Goal: Task Accomplishment & Management: Complete application form

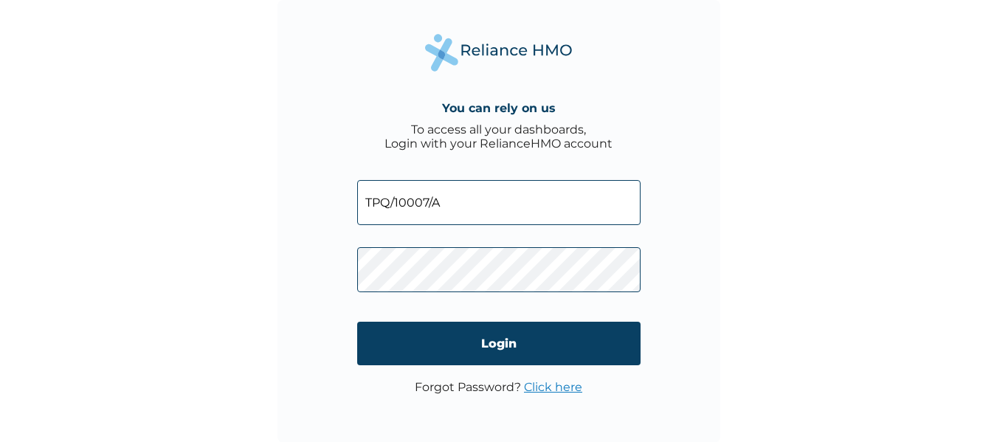
type input "TPQ/10007/A"
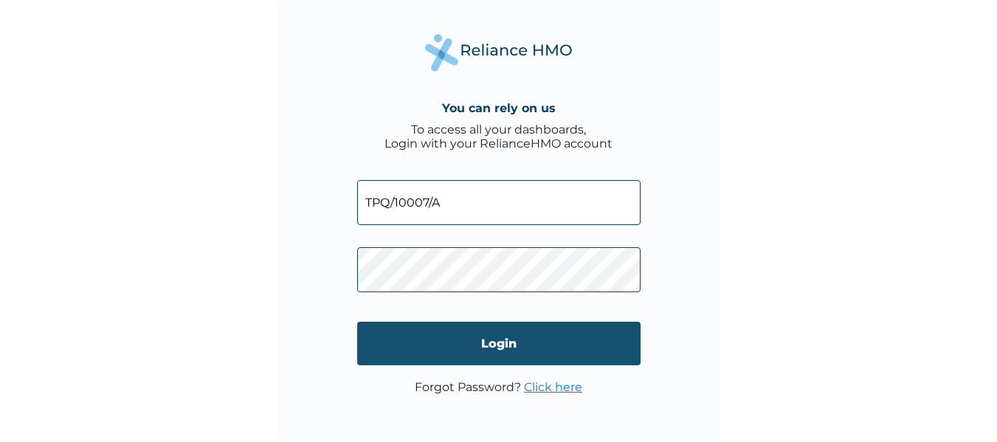
click at [502, 340] on input "Login" at bounding box center [499, 344] width 284 height 44
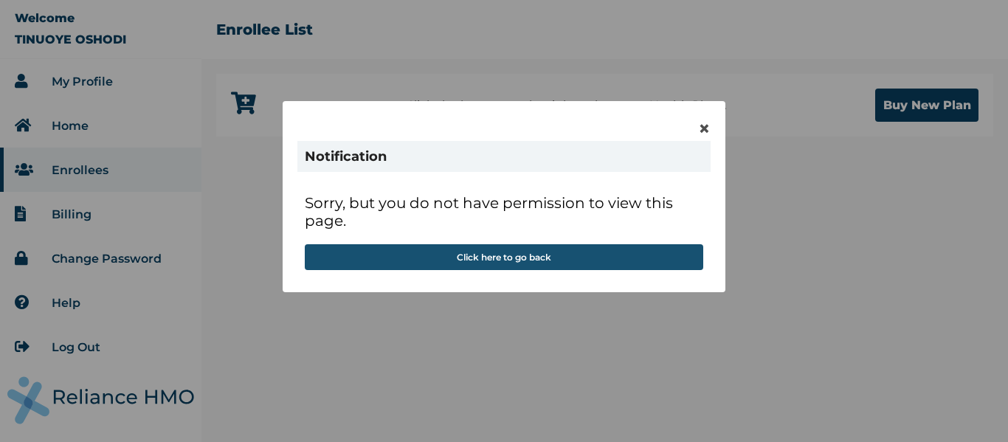
click at [557, 260] on button "Click here to go back" at bounding box center [504, 257] width 399 height 26
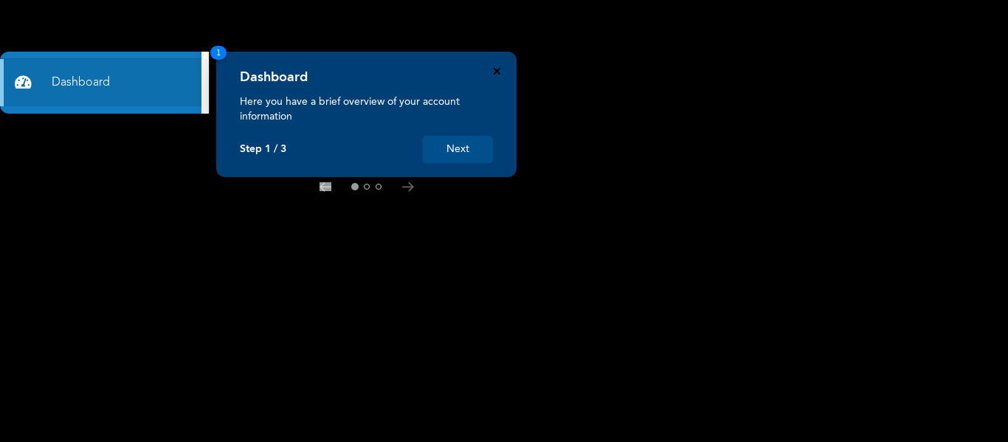
click at [499, 71] on icon "Close" at bounding box center [497, 71] width 7 height 7
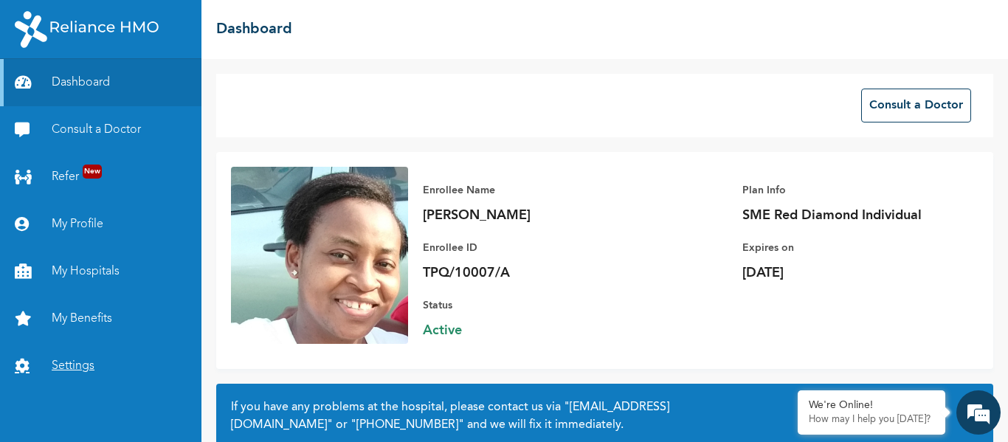
click at [72, 361] on link "Settings" at bounding box center [101, 366] width 202 height 47
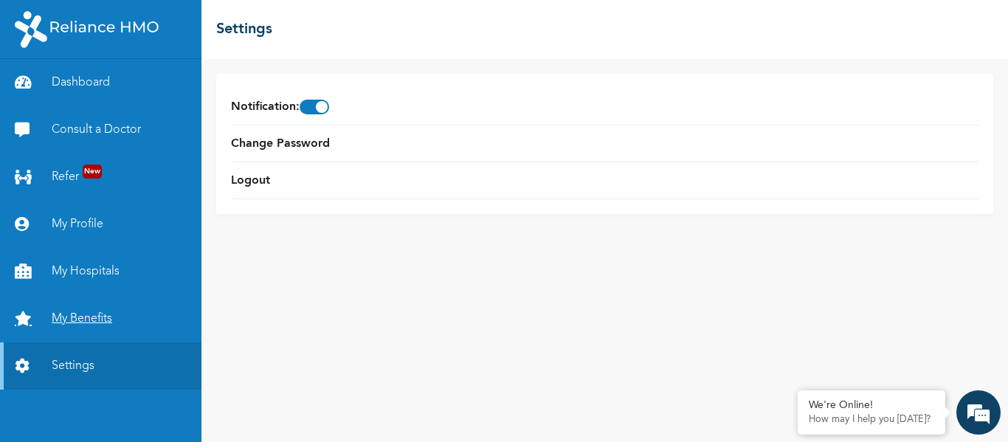
click at [104, 323] on link "My Benefits" at bounding box center [101, 318] width 202 height 47
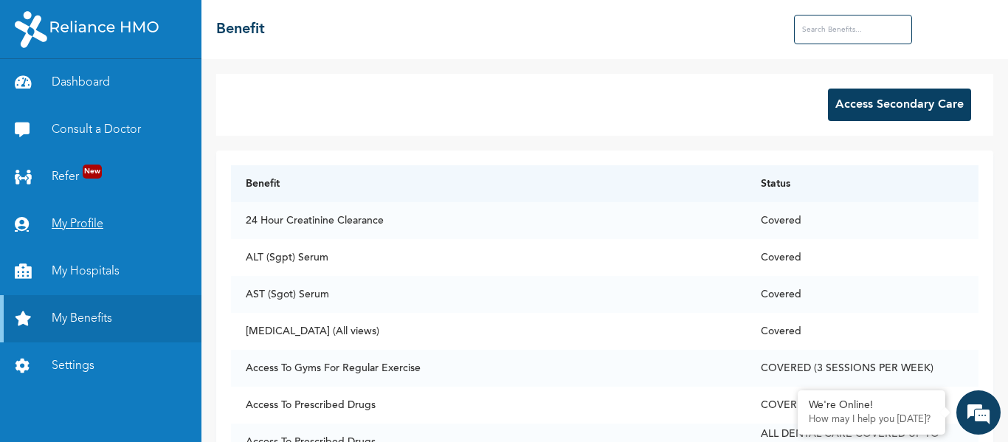
click at [95, 225] on link "My Profile" at bounding box center [101, 224] width 202 height 47
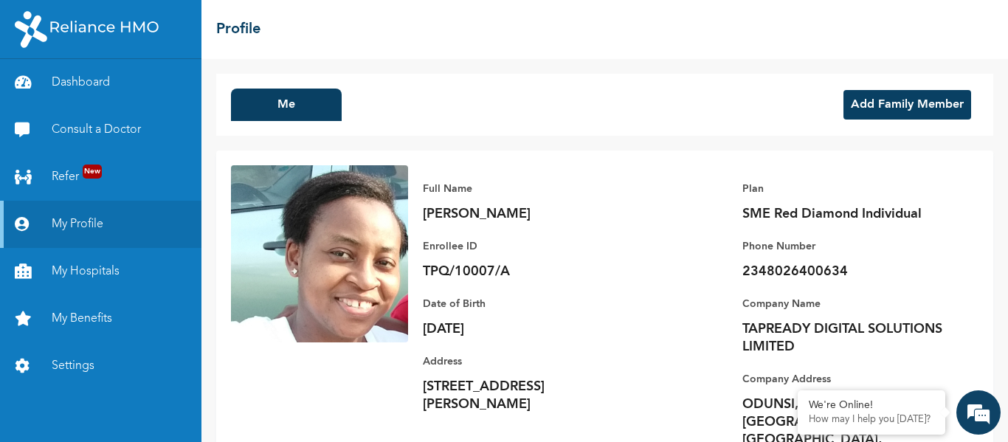
click at [884, 108] on button "Add Family Member" at bounding box center [908, 105] width 128 height 30
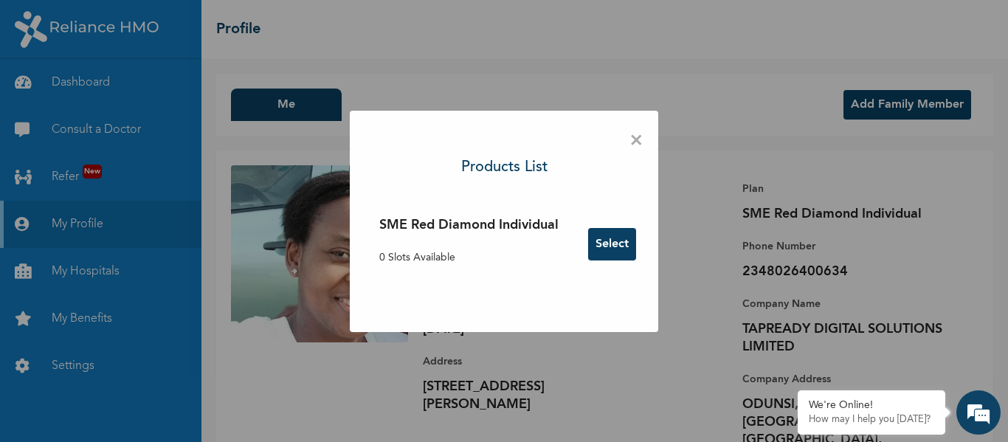
click at [615, 248] on button "Select" at bounding box center [612, 244] width 48 height 32
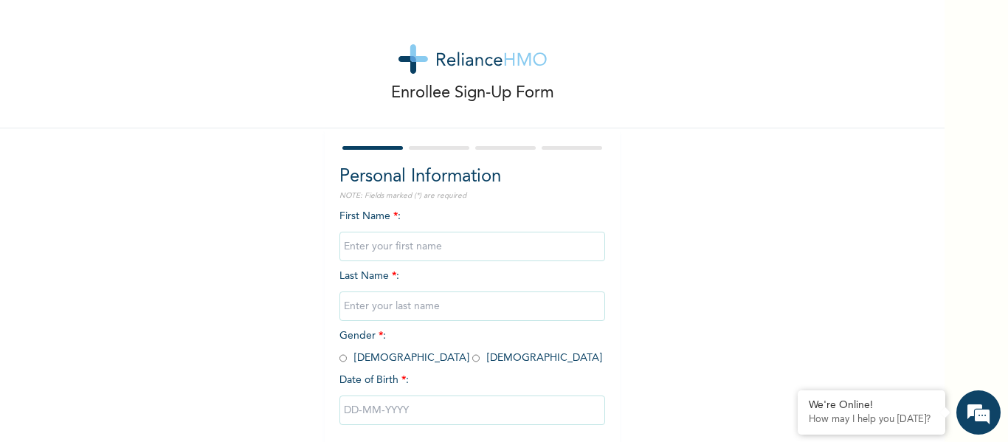
click at [386, 245] on input "text" at bounding box center [473, 247] width 266 height 30
type input "Toluwanimi"
click at [391, 307] on input "text" at bounding box center [473, 307] width 266 height 30
type input "Oshodi"
click at [383, 362] on span "Gender * : Male Female" at bounding box center [471, 347] width 263 height 32
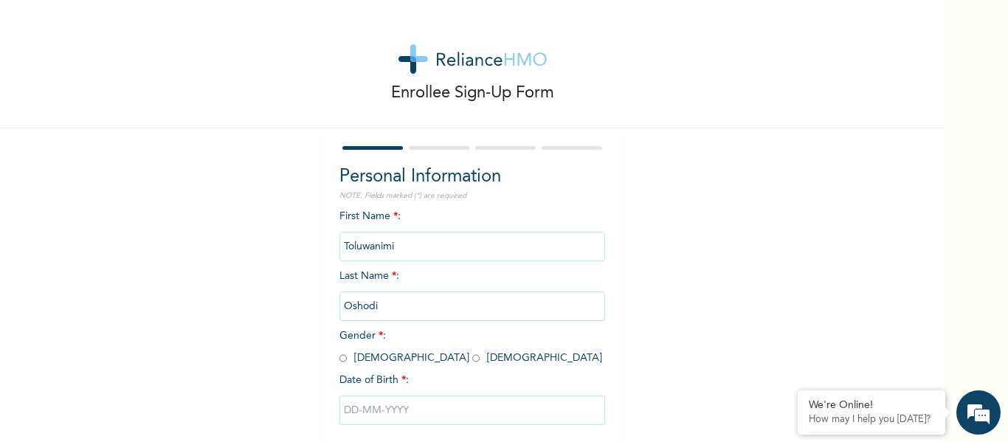
click at [382, 361] on span "Gender * : Male Female" at bounding box center [471, 347] width 263 height 32
click at [473, 359] on input "radio" at bounding box center [476, 358] width 7 height 14
radio input "true"
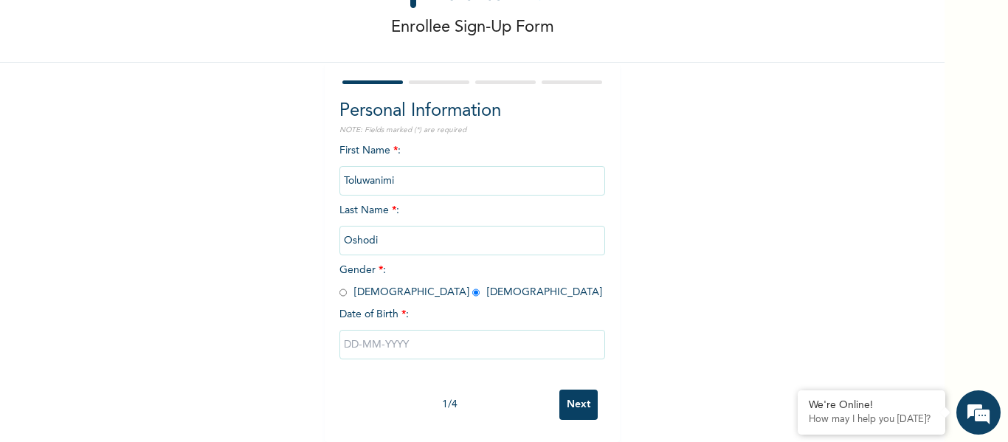
click at [382, 339] on input "text" at bounding box center [473, 345] width 266 height 30
select select "9"
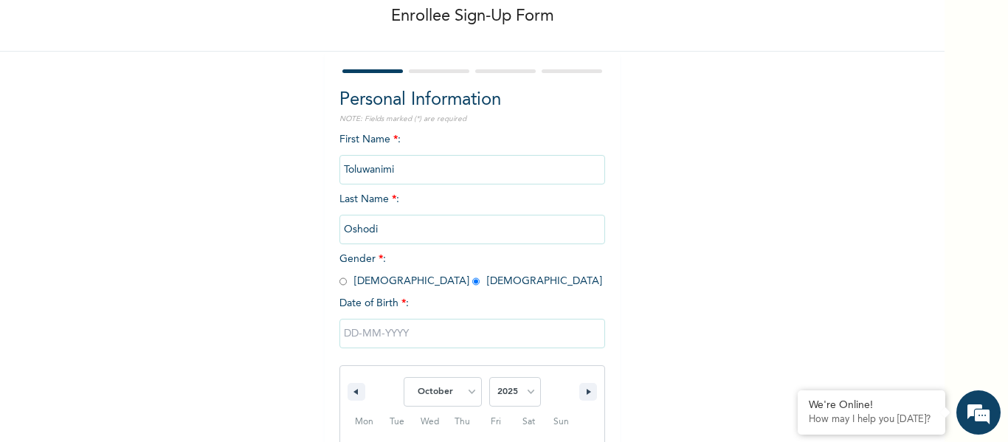
scroll to position [229, 0]
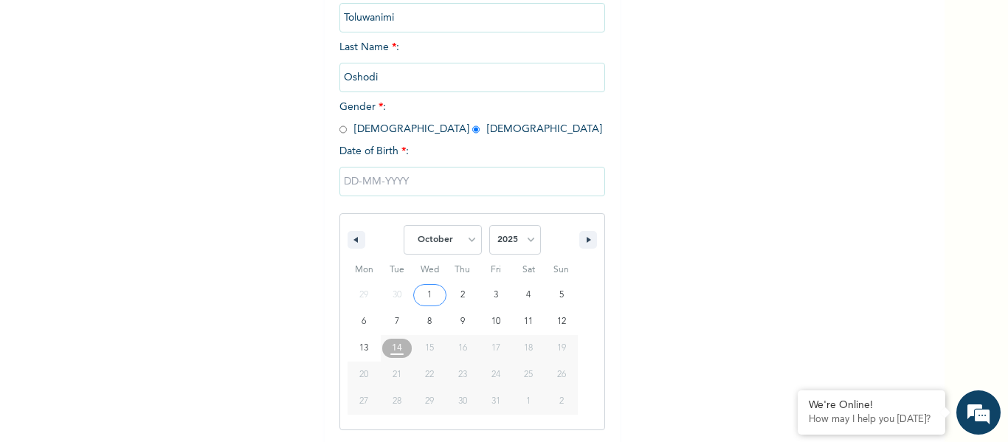
click at [538, 244] on span "January February March April May June July August September October November De…" at bounding box center [472, 240] width 199 height 44
click at [516, 246] on select "2025 2024 2023 2022 2021 2020 2019 2018 2017 2016 2015 2014 2013 2012 2011 2010…" at bounding box center [515, 240] width 52 height 30
select select "2010"
click at [489, 226] on select "2025 2024 2023 2022 2021 2020 2019 2018 2017 2016 2015 2014 2013 2012 2011 2010…" at bounding box center [515, 240] width 52 height 30
click at [430, 242] on select "January February March April May June July August September October November De…" at bounding box center [443, 240] width 78 height 30
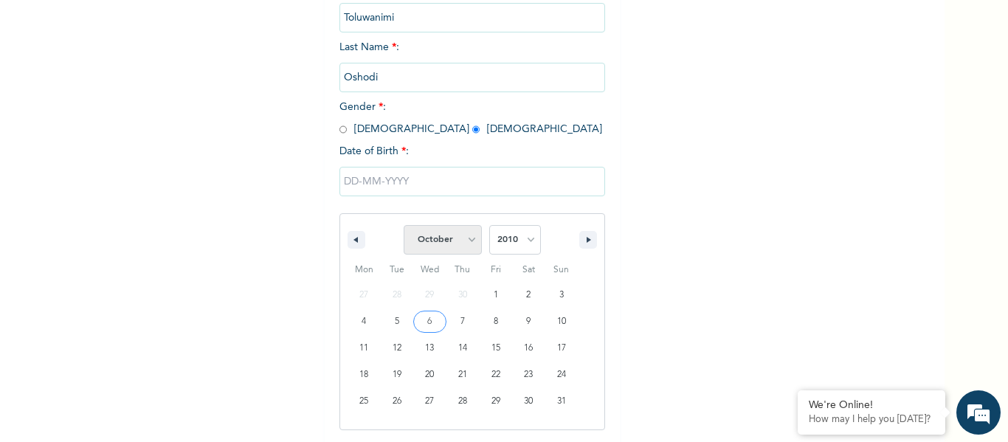
select select "10"
click at [404, 226] on select "January February March April May June July August September October November De…" at bounding box center [443, 240] width 78 height 30
type input "11/04/2010"
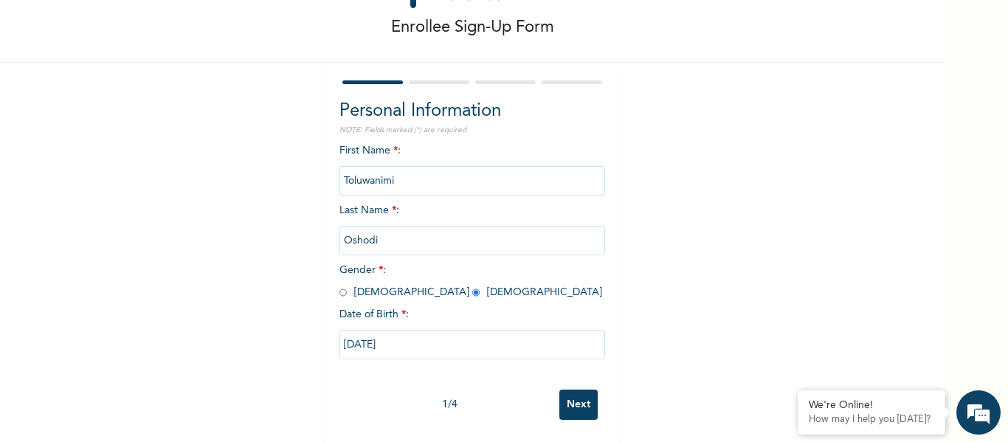
click at [585, 394] on input "Next" at bounding box center [579, 405] width 38 height 30
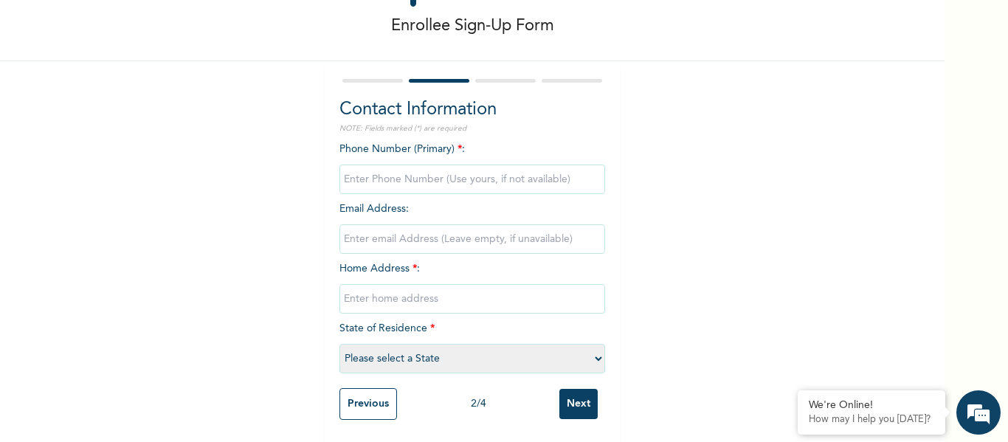
click at [422, 169] on input "phone" at bounding box center [473, 180] width 266 height 30
type input "0"
click at [466, 232] on input "email" at bounding box center [473, 239] width 266 height 30
type input "tinuoyeoshodi@gmail.com"
click at [396, 290] on input "text" at bounding box center [473, 299] width 266 height 30
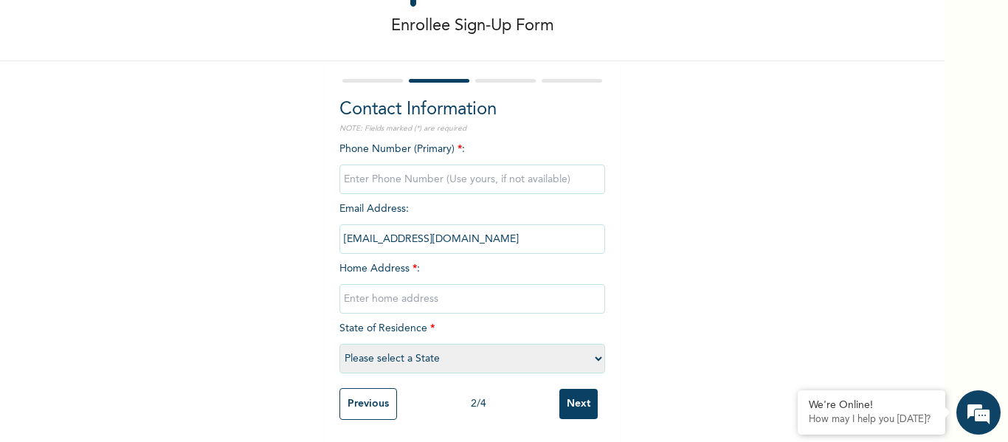
type input "17 Sholeye Crescent Off Ayinde Giwa Street Surulere"
select select "25"
click at [399, 171] on input "phone" at bounding box center [473, 180] width 266 height 30
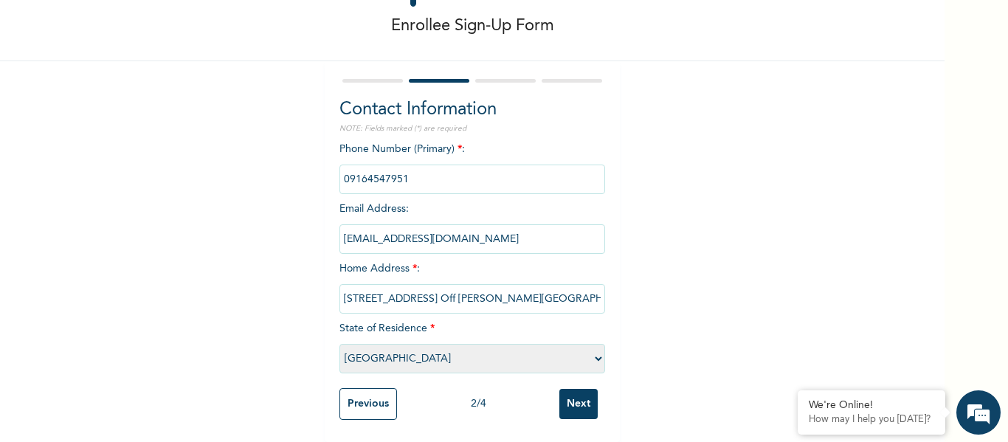
drag, startPoint x: 422, startPoint y: 172, endPoint x: 279, endPoint y: 174, distance: 143.2
click at [279, 174] on div "Enrollee Sign-Up Form Contact Information NOTE: Fields marked (*) are required …" at bounding box center [472, 187] width 945 height 509
type input "08026400634"
click at [577, 395] on input "Next" at bounding box center [579, 404] width 38 height 30
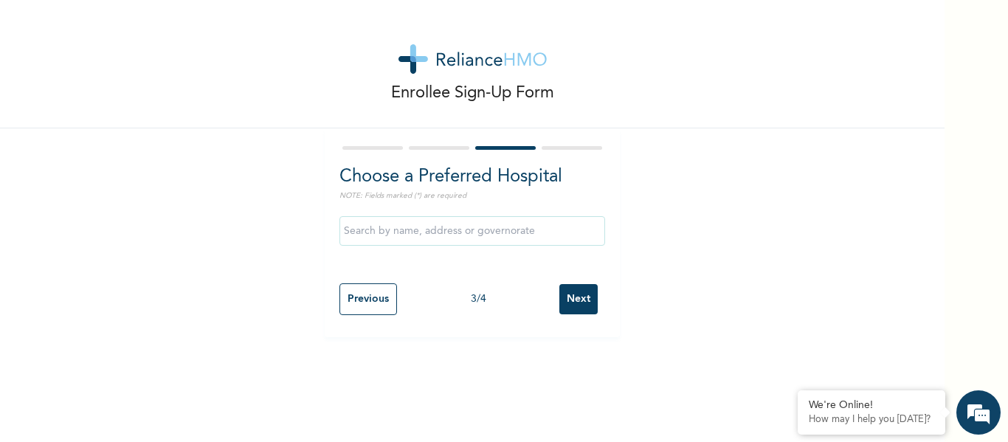
scroll to position [0, 0]
click at [573, 303] on input "Next" at bounding box center [579, 299] width 38 height 30
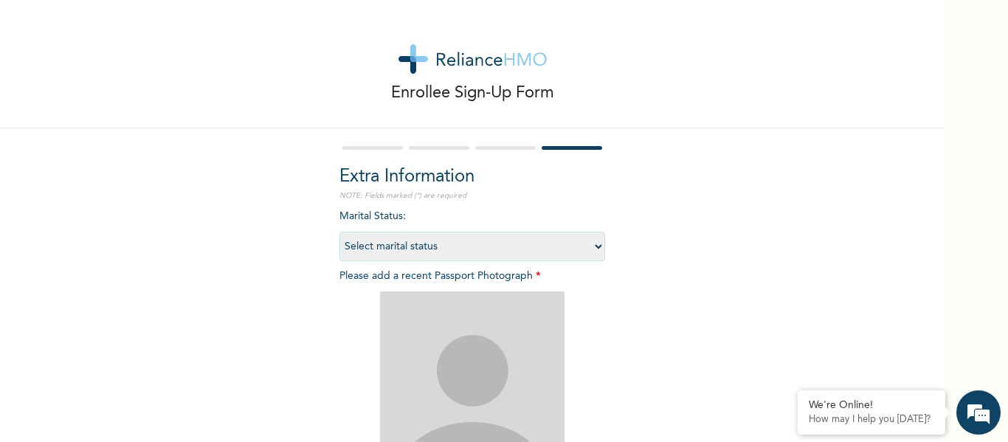
scroll to position [148, 0]
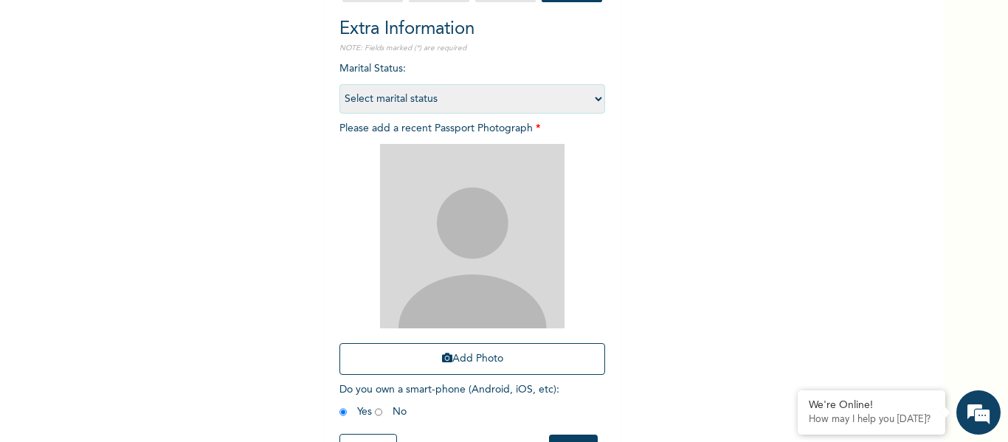
click at [409, 97] on select "Select marital status Single Married Divorced Widow/Widower" at bounding box center [473, 99] width 266 height 30
select select "1"
click at [340, 84] on select "Select marital status Single Married Divorced Widow/Widower" at bounding box center [473, 99] width 266 height 30
click at [458, 275] on img at bounding box center [472, 236] width 185 height 185
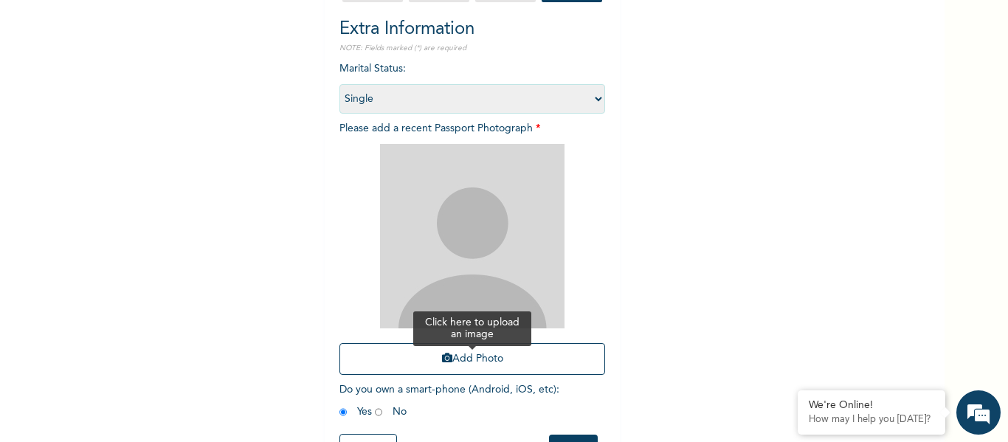
click at [475, 359] on button "Add Photo" at bounding box center [473, 359] width 266 height 32
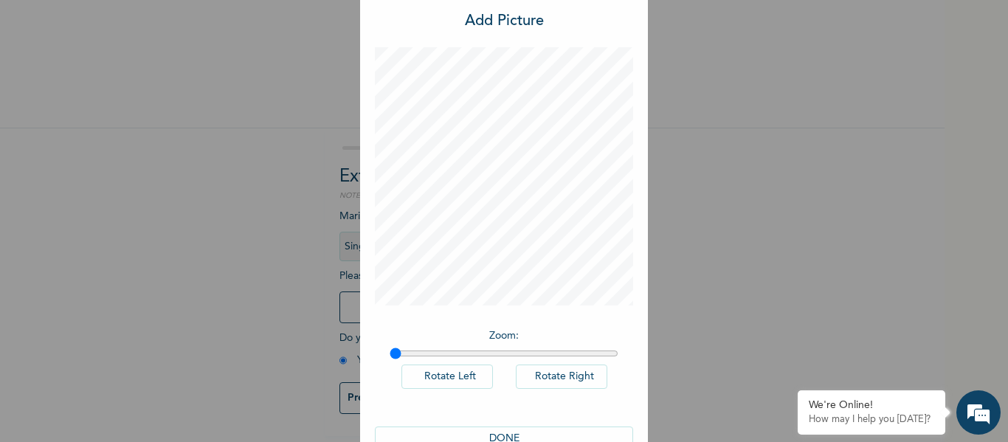
scroll to position [0, 0]
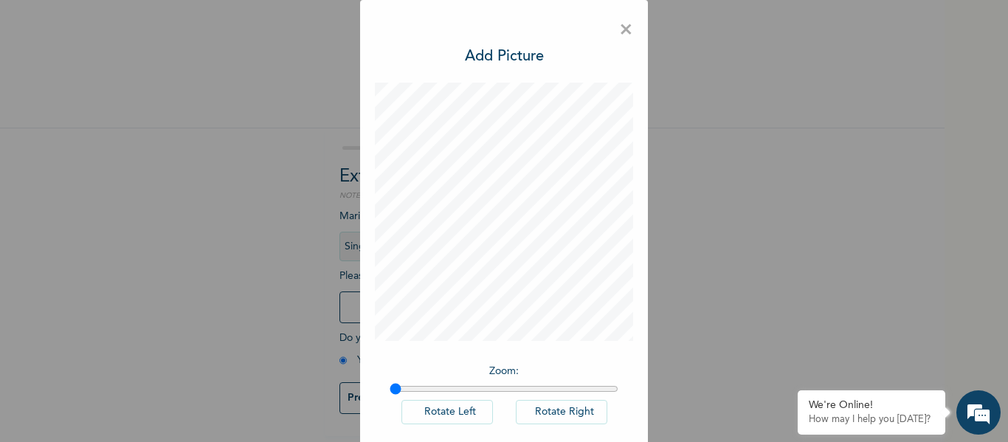
click at [628, 27] on span "×" at bounding box center [626, 30] width 14 height 31
